Goal: Information Seeking & Learning: Compare options

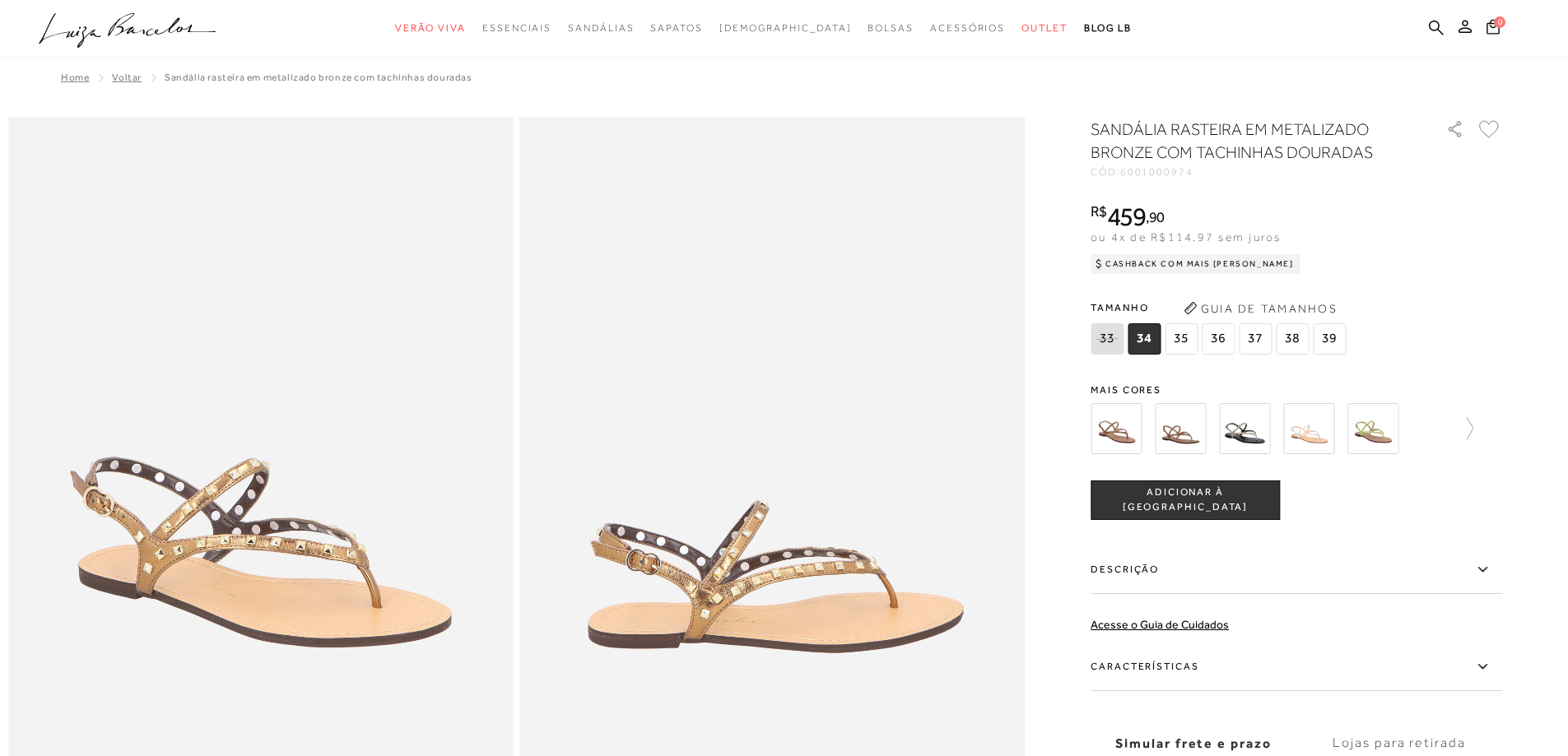
click at [1255, 425] on img at bounding box center [1244, 429] width 51 height 51
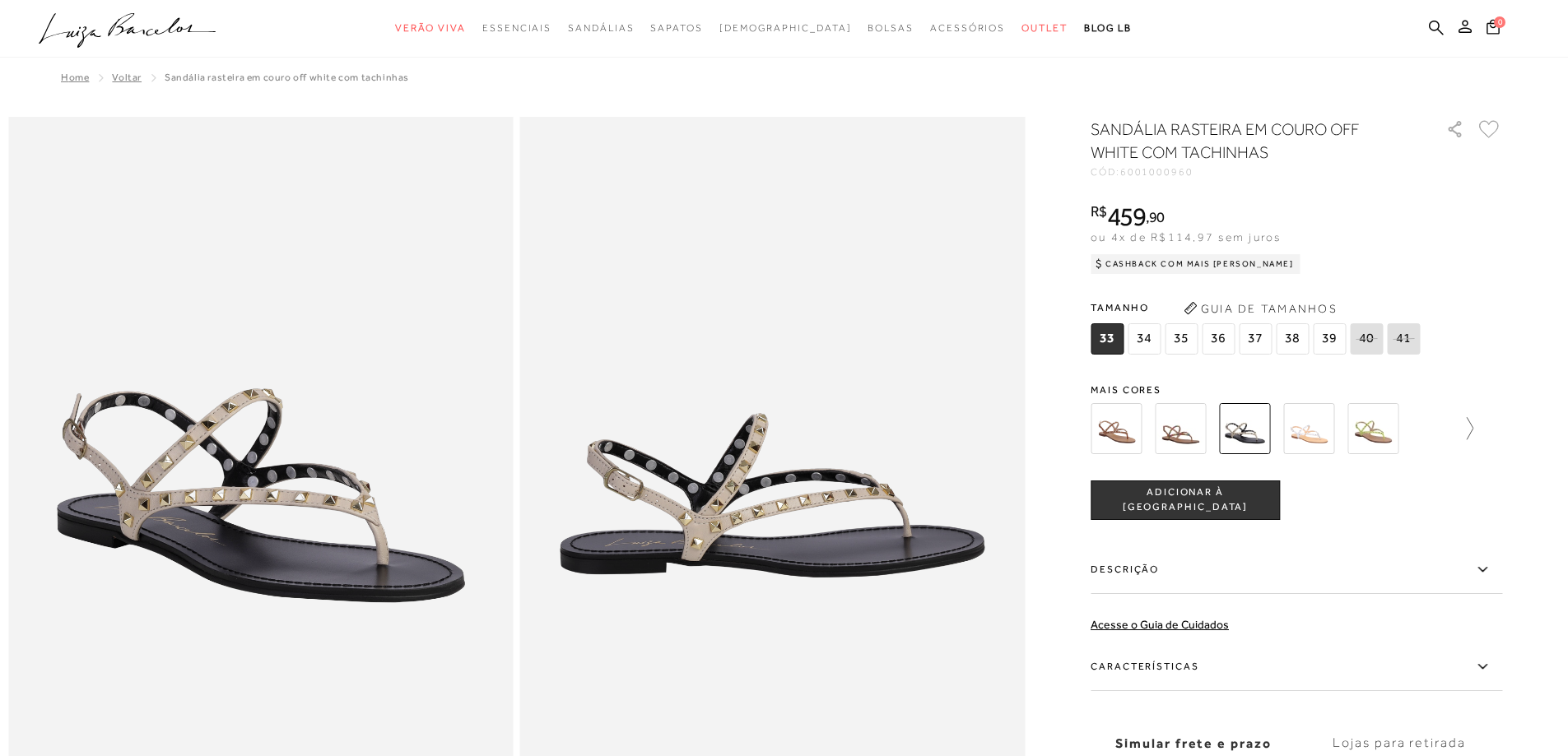
click at [1473, 428] on icon at bounding box center [1461, 428] width 23 height 23
click at [1418, 425] on img at bounding box center [1401, 429] width 51 height 51
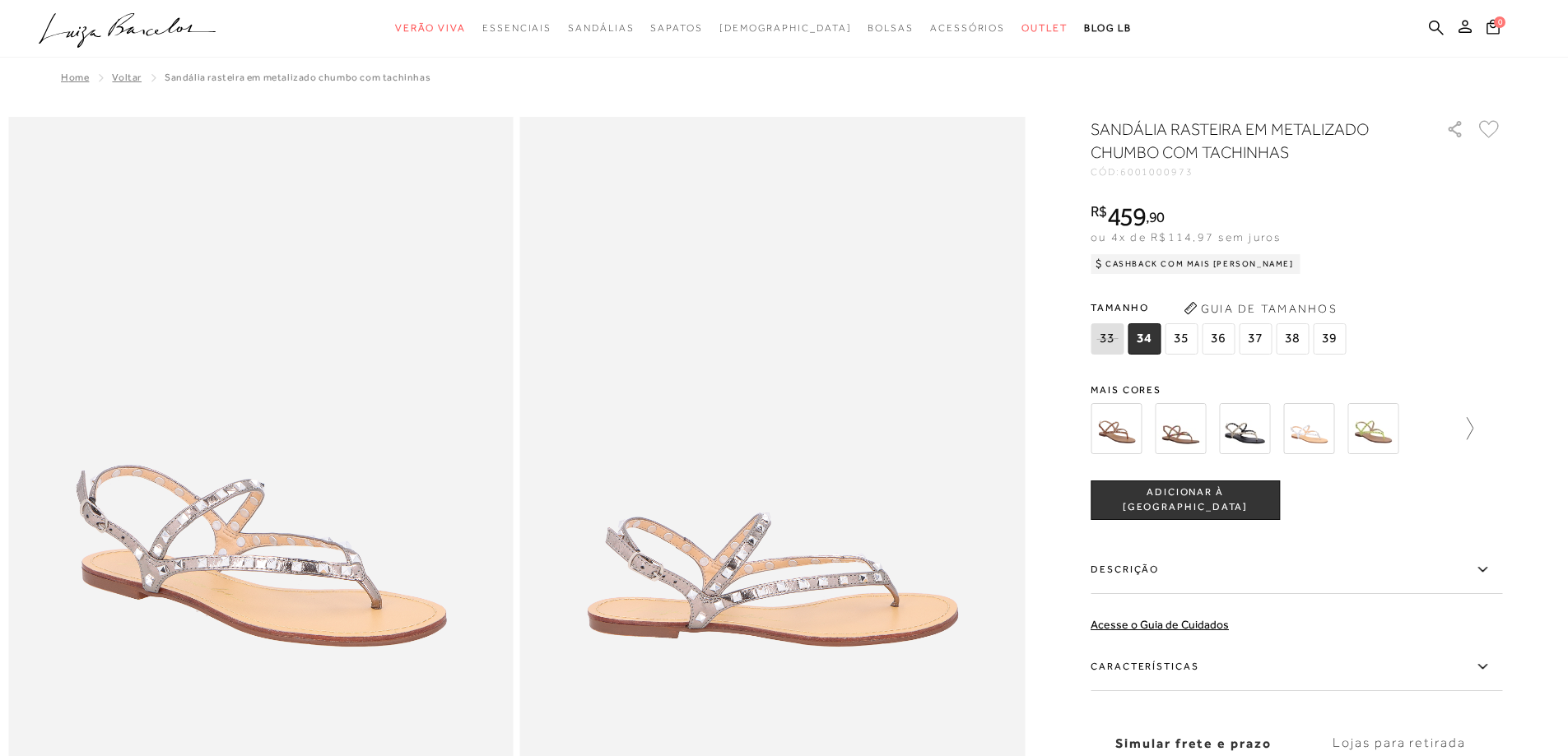
click at [1473, 423] on icon at bounding box center [1461, 428] width 23 height 23
click at [1341, 428] on img at bounding box center [1337, 429] width 51 height 51
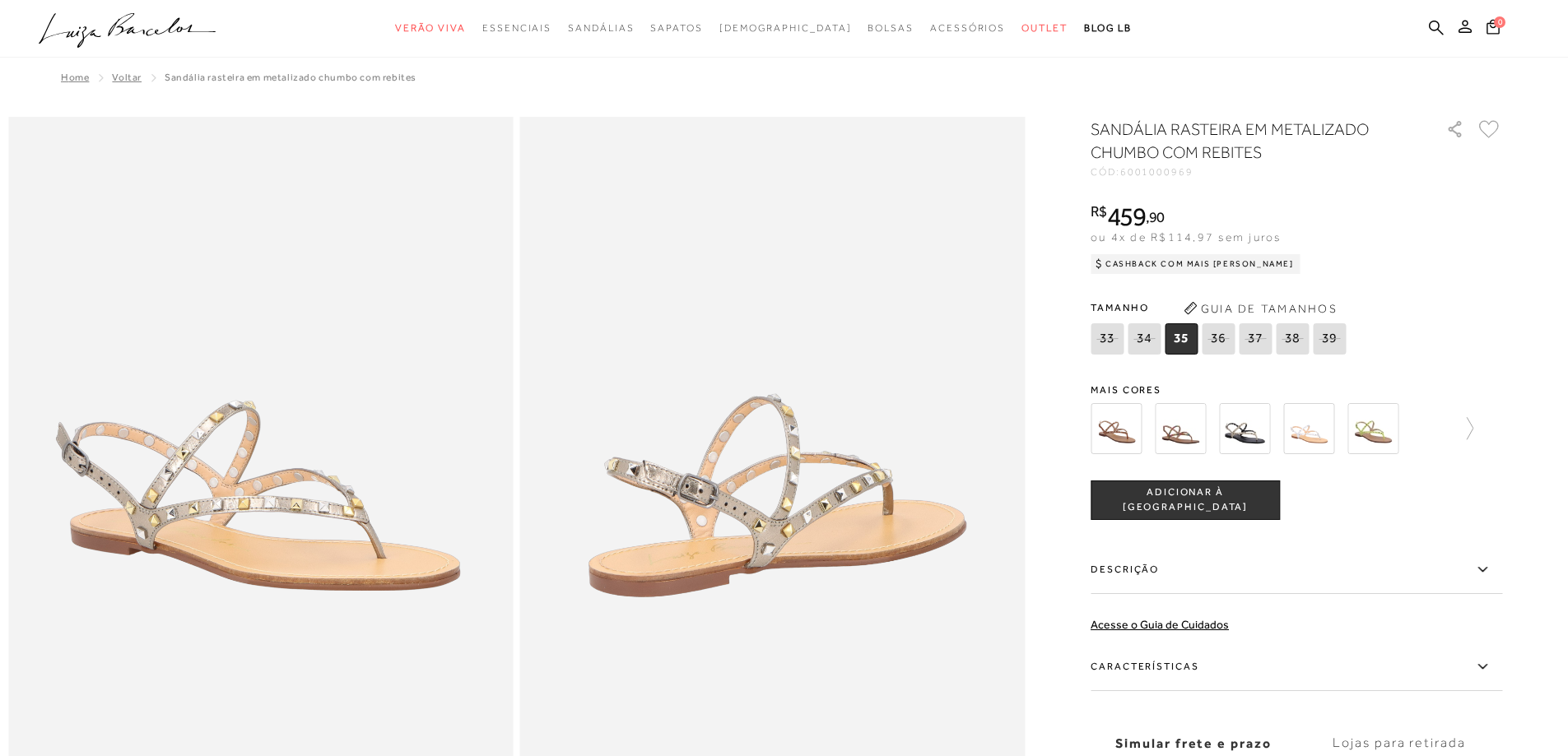
click at [1313, 426] on img at bounding box center [1308, 429] width 51 height 51
